Goal: Task Accomplishment & Management: Manage account settings

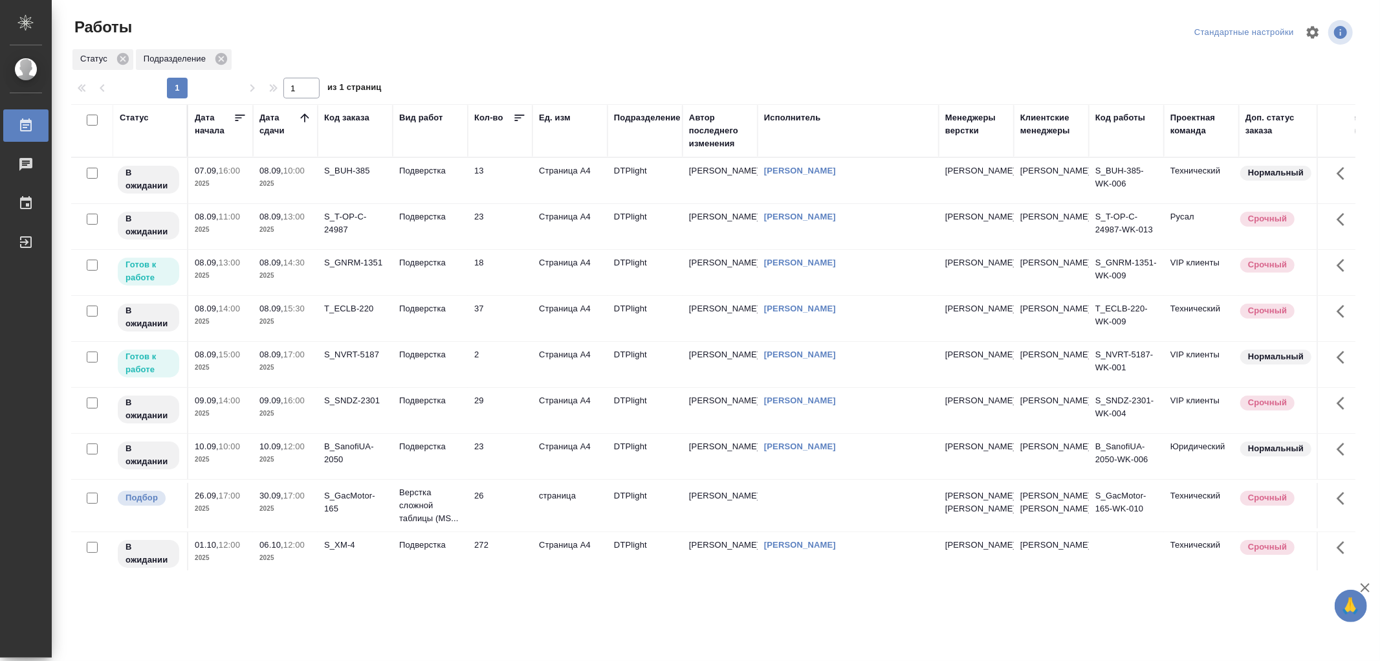
click at [432, 278] on td "Подверстка" at bounding box center [430, 272] width 75 height 45
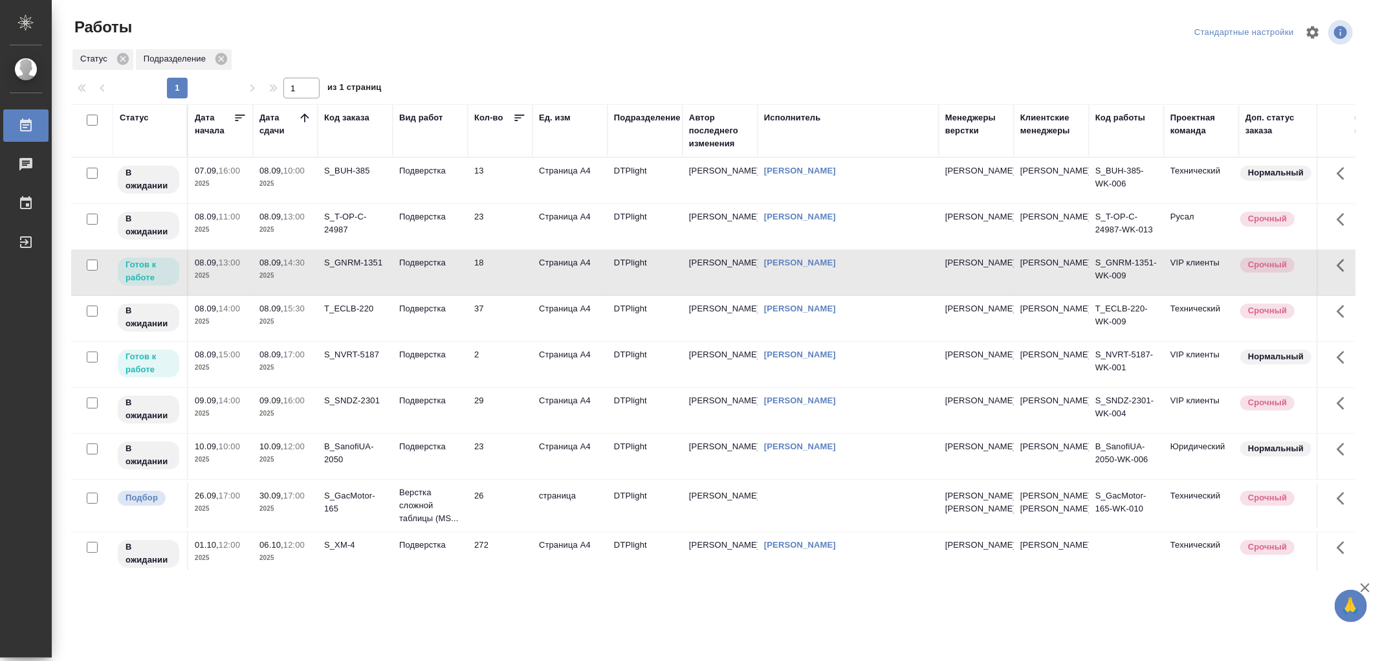
click at [432, 278] on td "Подверстка" at bounding box center [430, 272] width 75 height 45
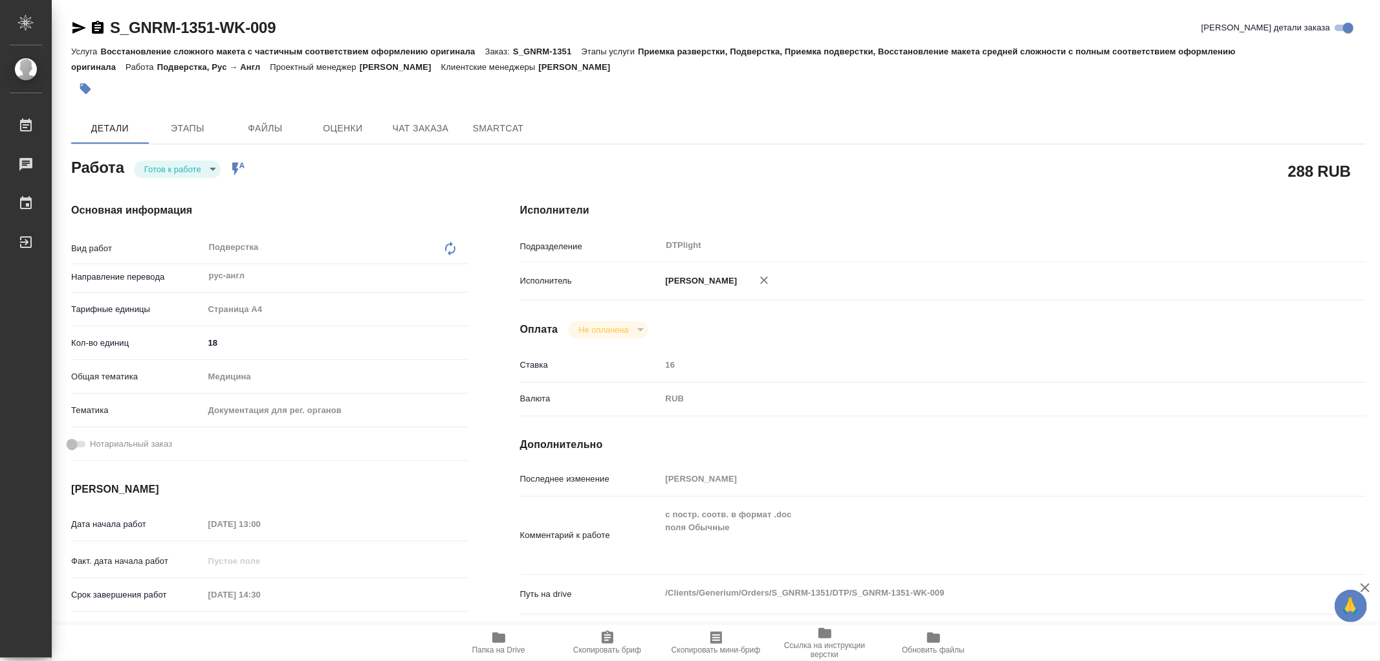
click at [509, 628] on button "Папка на Drive" at bounding box center [499, 642] width 109 height 36
click at [207, 164] on body "🙏 .cls-1 fill:#fff; AWATERA Работы 0 Чаты График Выйти S_GNRM-1351-WK-009 Кратк…" at bounding box center [690, 330] width 1380 height 661
click at [192, 165] on li "В работе" at bounding box center [177, 169] width 87 height 22
type textarea "x"
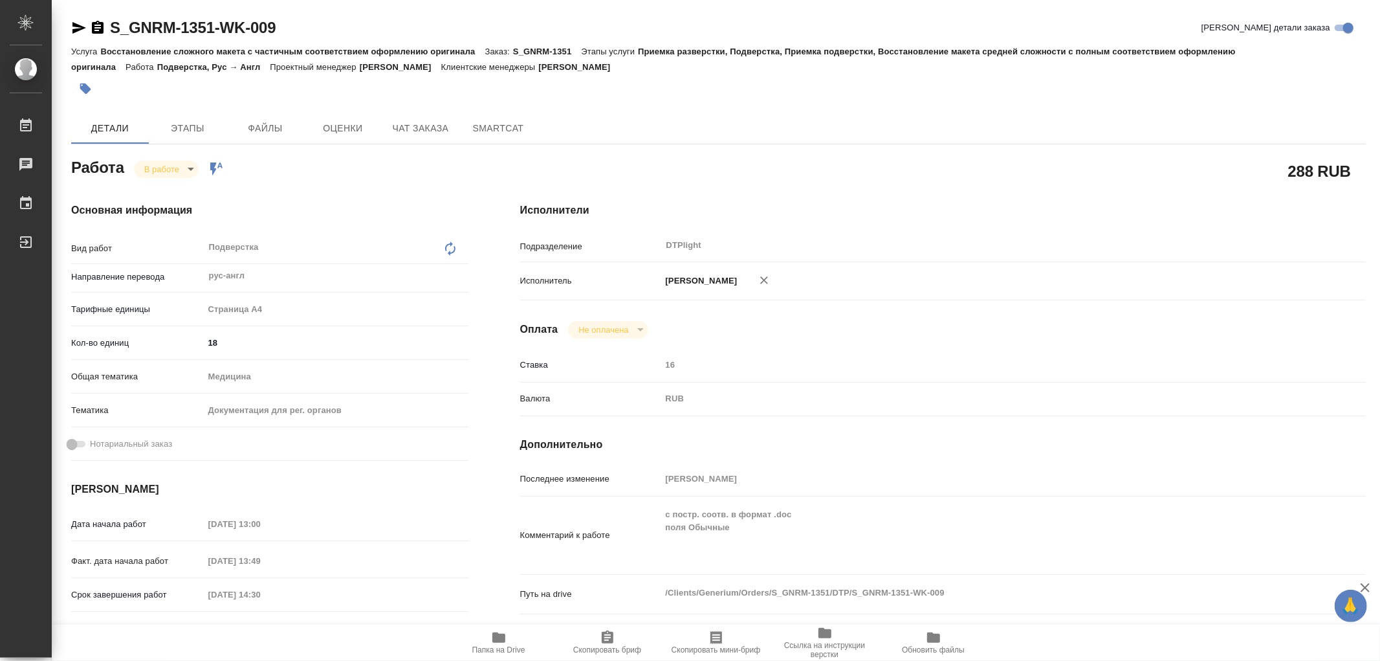
type textarea "x"
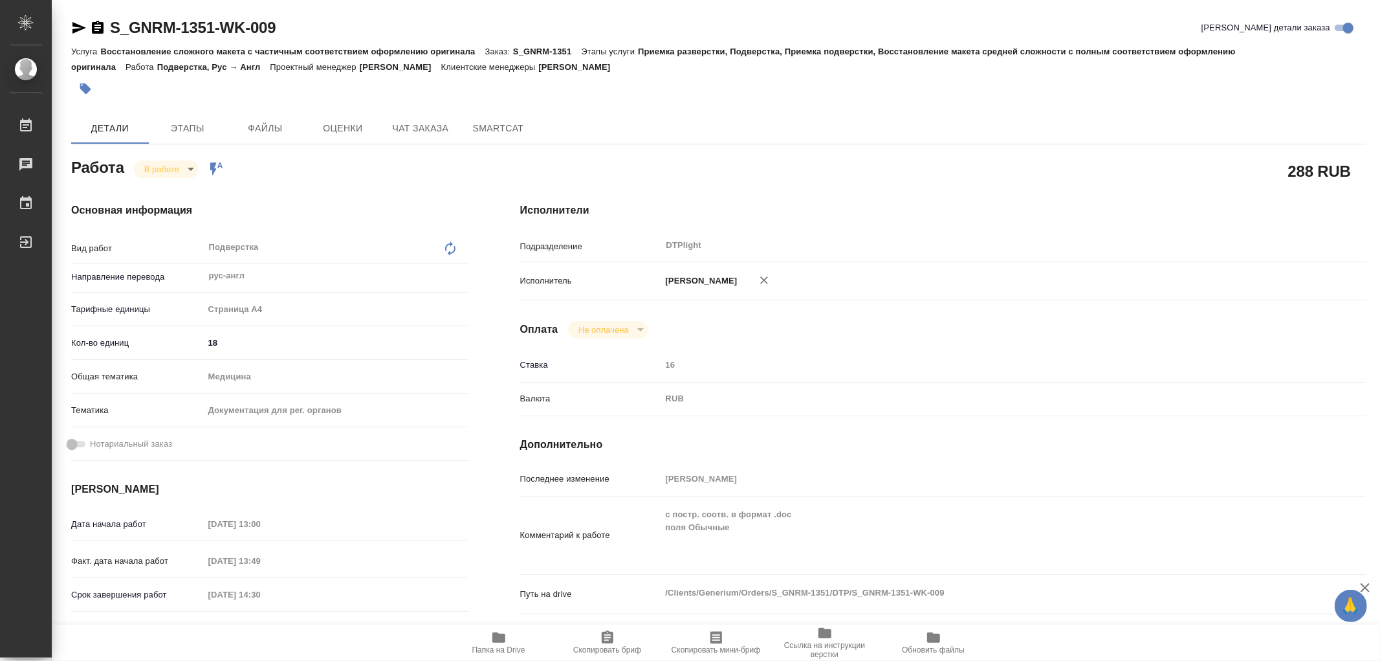
type textarea "x"
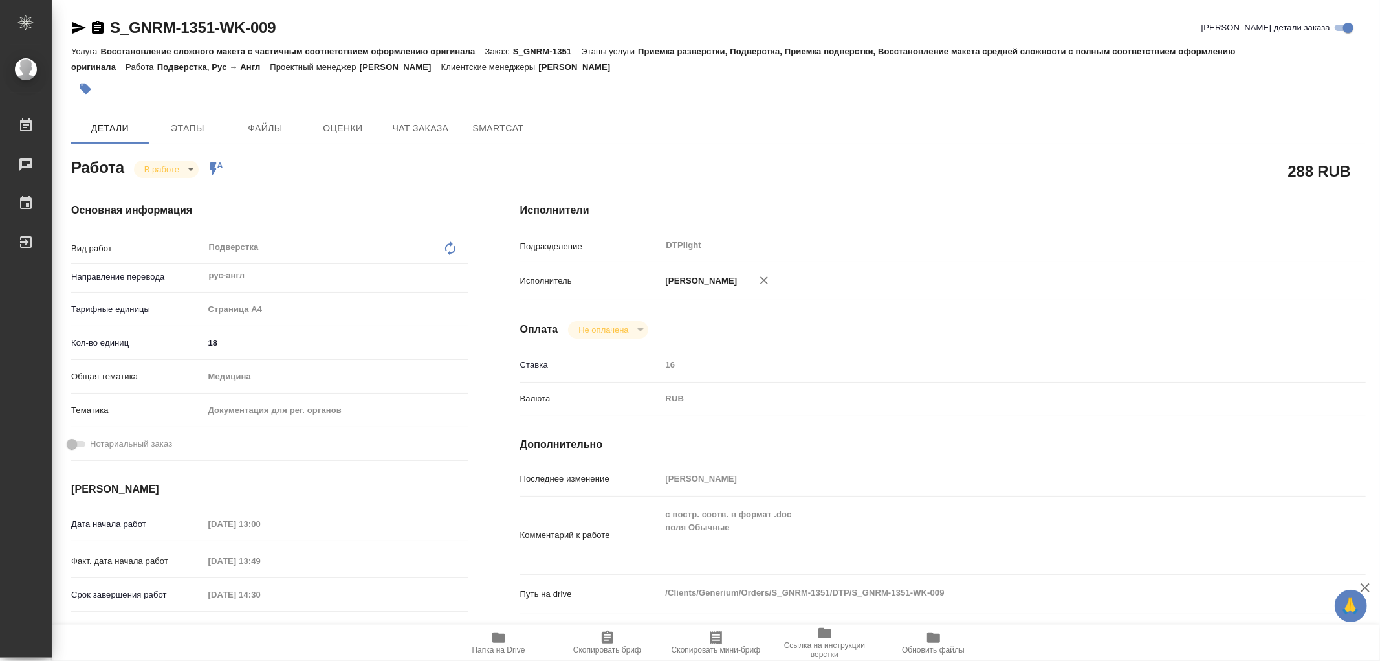
type textarea "x"
